Goal: Check status

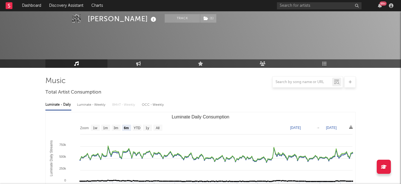
select select "6m"
select select "1w"
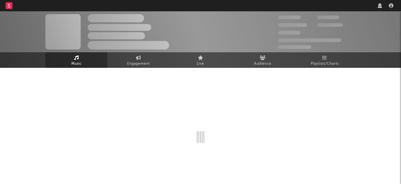
scroll to position [12, 0]
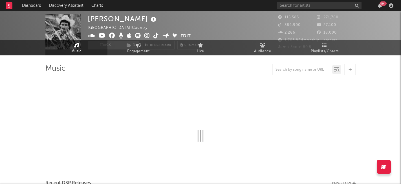
select select "6m"
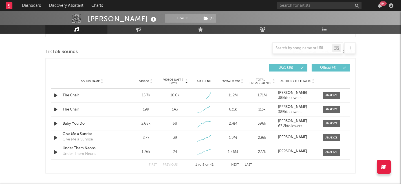
scroll to position [373, 0]
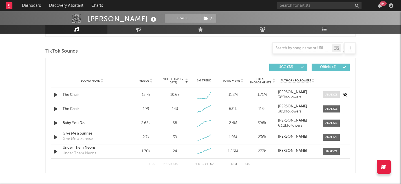
click at [333, 96] on div at bounding box center [332, 95] width 12 height 4
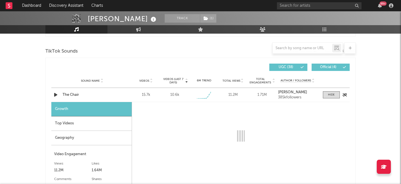
select select "1w"
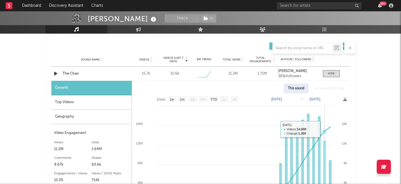
scroll to position [394, 0]
